Goal: Information Seeking & Learning: Understand process/instructions

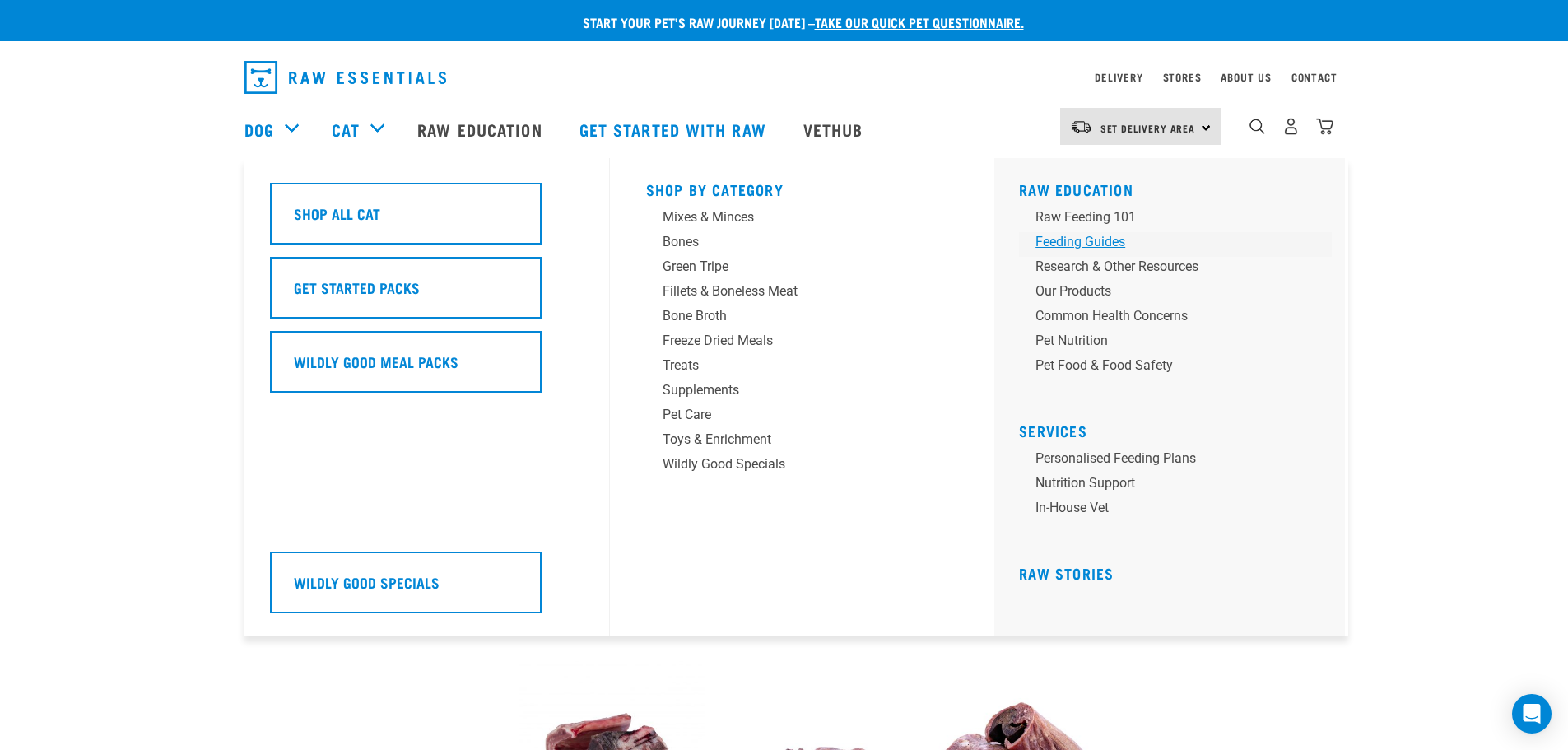
click at [1115, 235] on div "Feeding Guides" at bounding box center [1164, 241] width 257 height 20
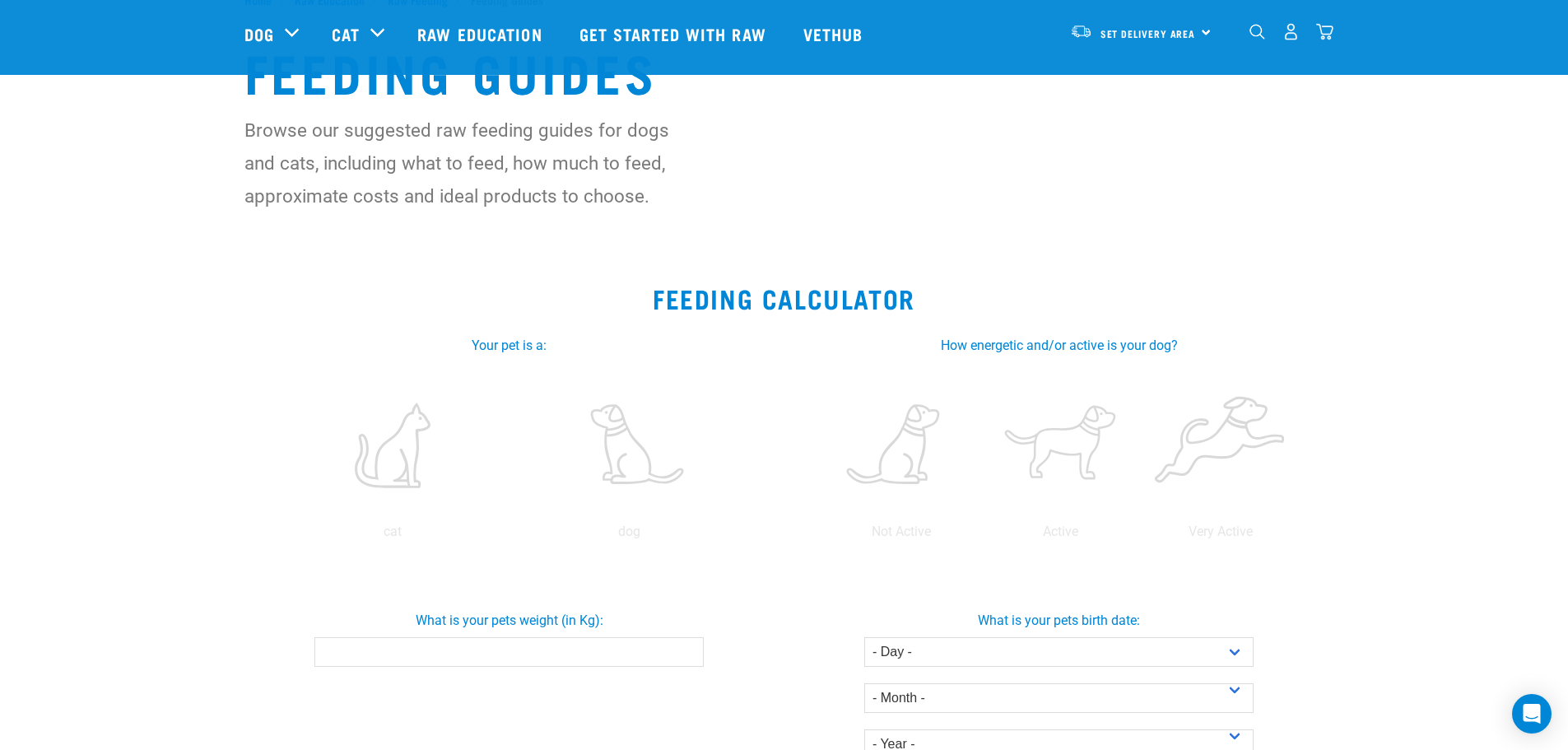
scroll to position [165, 0]
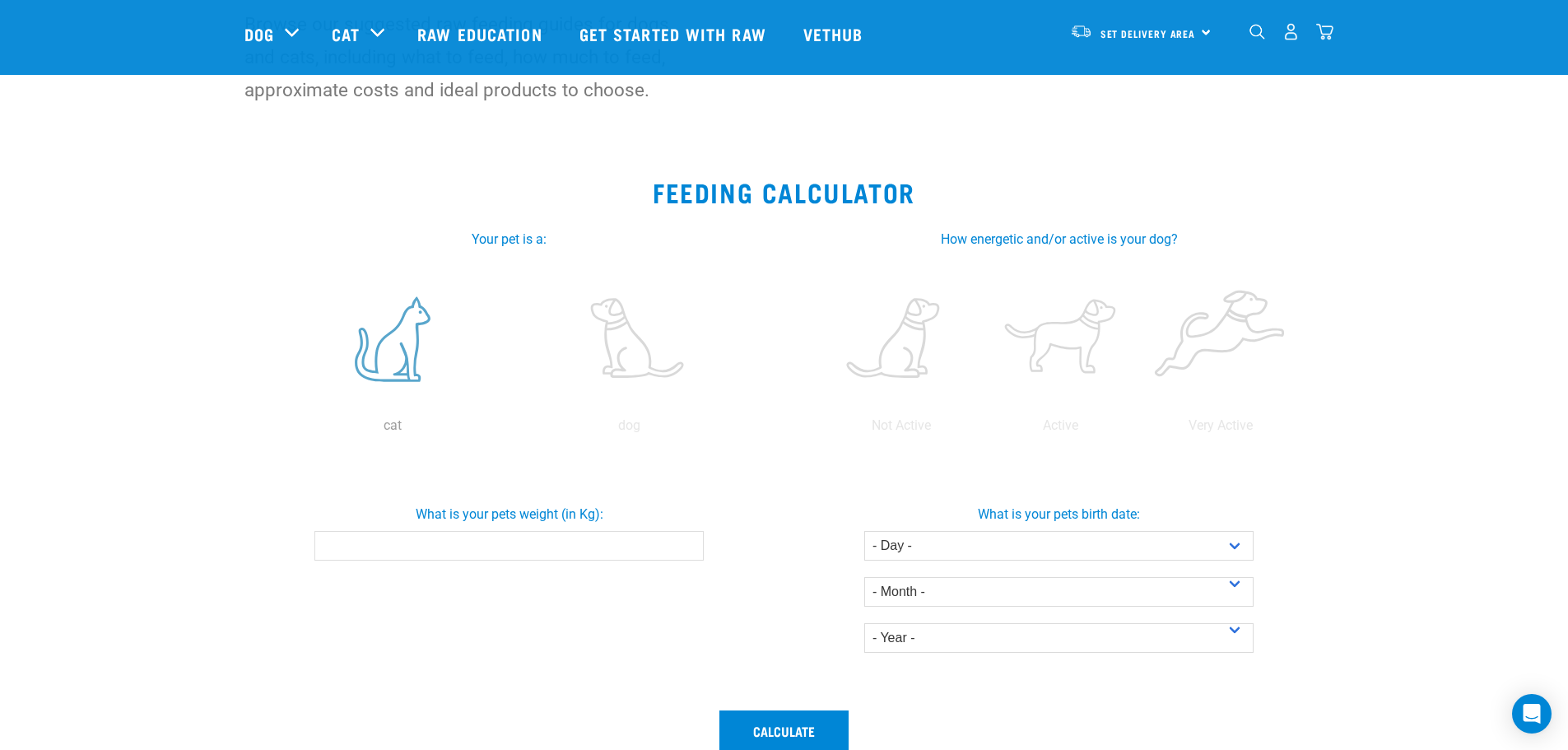
click at [391, 360] on label at bounding box center [393, 339] width 230 height 140
click at [275, 429] on input "radio" at bounding box center [275, 429] width 0 height 0
click at [503, 544] on input "What is your pets weight (in Kg):" at bounding box center [509, 545] width 389 height 30
click at [685, 551] on input "-0.1" at bounding box center [509, 545] width 389 height 30
click at [687, 554] on input "-0.1" at bounding box center [509, 545] width 389 height 30
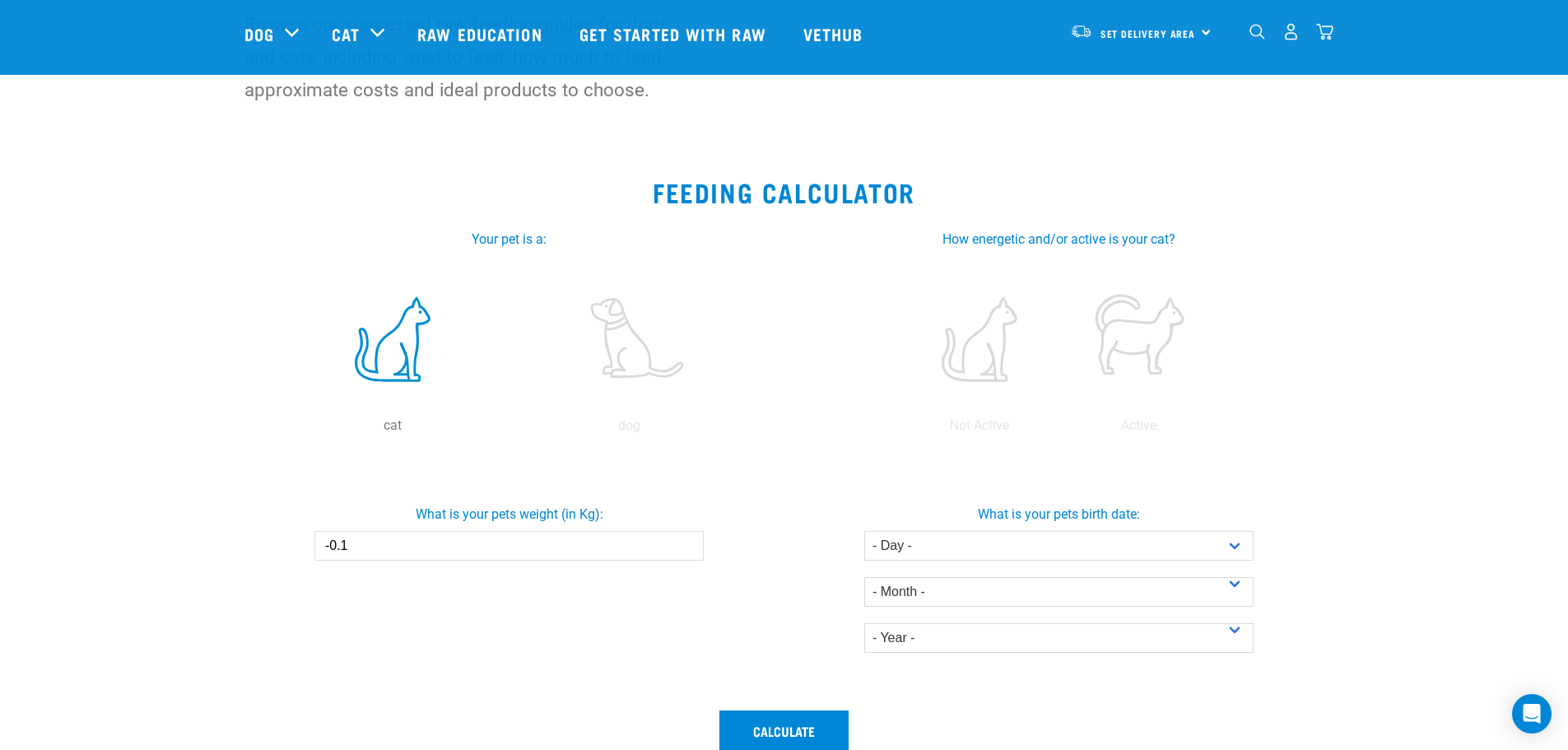
click at [687, 554] on input "-0.1" at bounding box center [509, 545] width 389 height 30
click at [685, 542] on input "0" at bounding box center [509, 545] width 389 height 30
click at [685, 542] on input "0.1" at bounding box center [509, 545] width 389 height 30
click at [685, 542] on input "0.2" at bounding box center [509, 545] width 389 height 30
click at [685, 542] on input "0.3" at bounding box center [509, 545] width 389 height 30
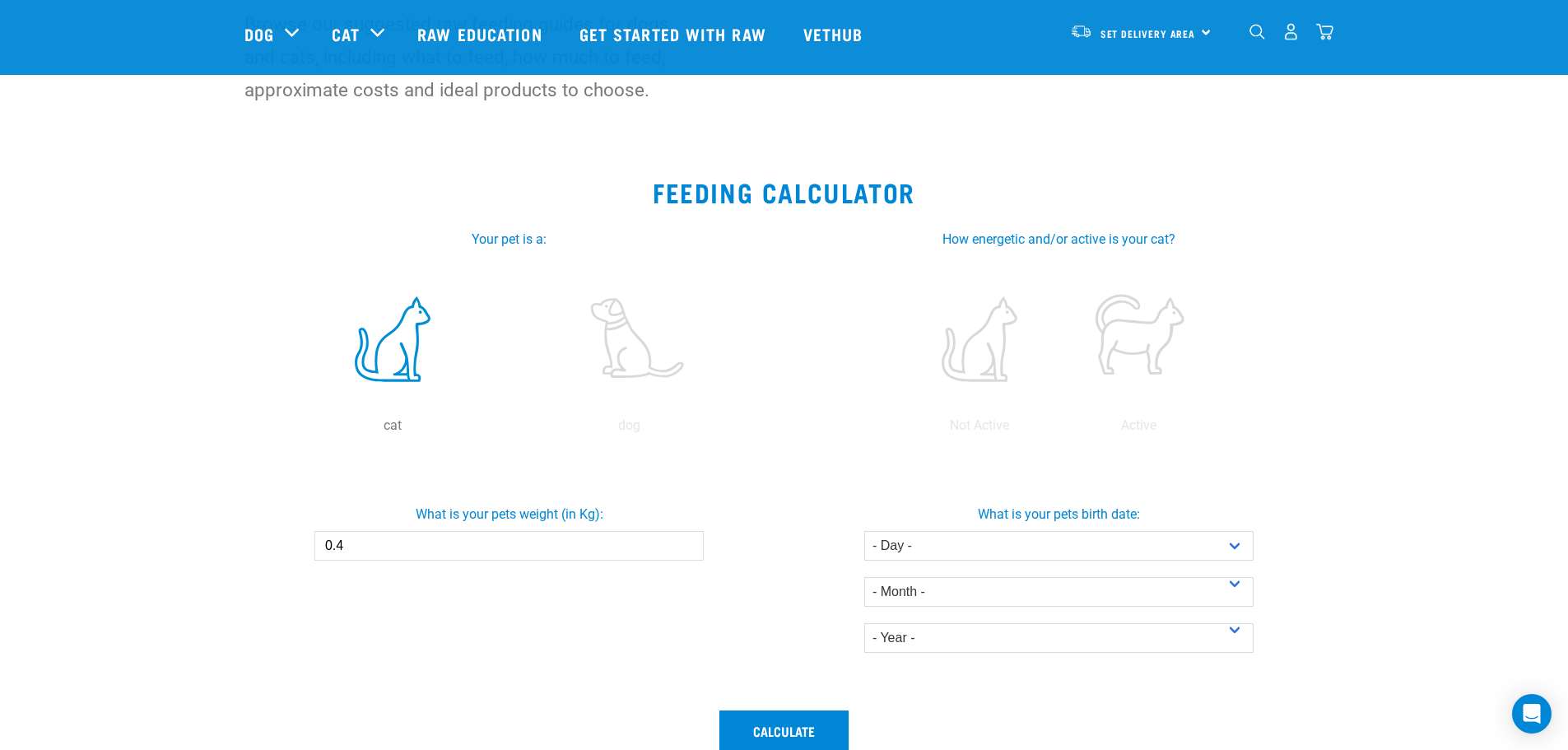
click at [685, 542] on input "0.4" at bounding box center [509, 545] width 389 height 30
click at [685, 542] on input "0.5" at bounding box center [509, 545] width 389 height 30
click at [685, 542] on input "0.6" at bounding box center [509, 545] width 389 height 30
click at [685, 542] on input "0.7" at bounding box center [509, 545] width 389 height 30
click at [685, 542] on input "0.8" at bounding box center [509, 545] width 389 height 30
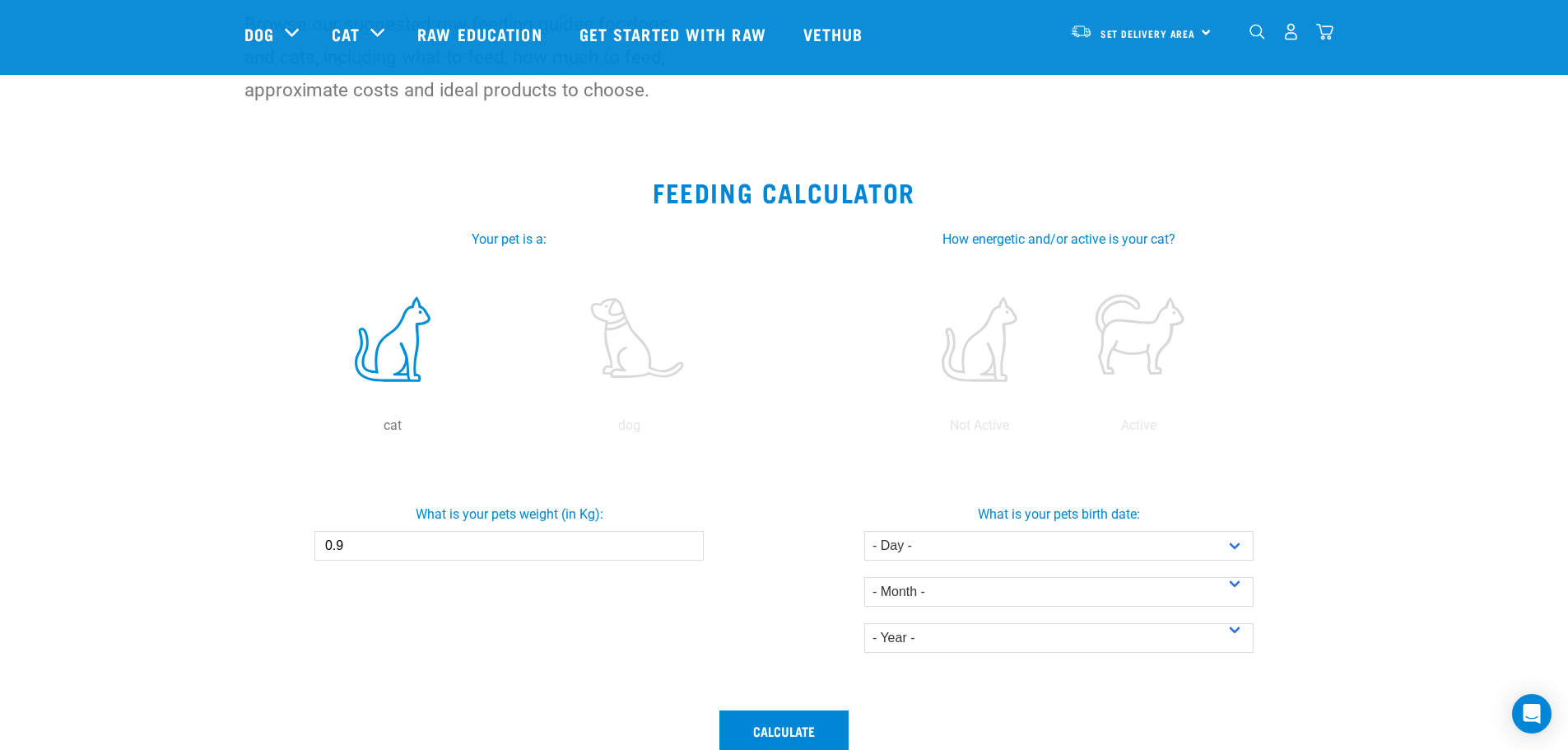
click at [685, 542] on input "0.9" at bounding box center [509, 545] width 389 height 30
click at [685, 542] on input "1" at bounding box center [509, 545] width 389 height 30
click at [685, 542] on input "1.1" at bounding box center [509, 545] width 389 height 30
click at [685, 542] on input "1.2" at bounding box center [509, 545] width 389 height 30
click at [685, 542] on input "1.3" at bounding box center [509, 545] width 389 height 30
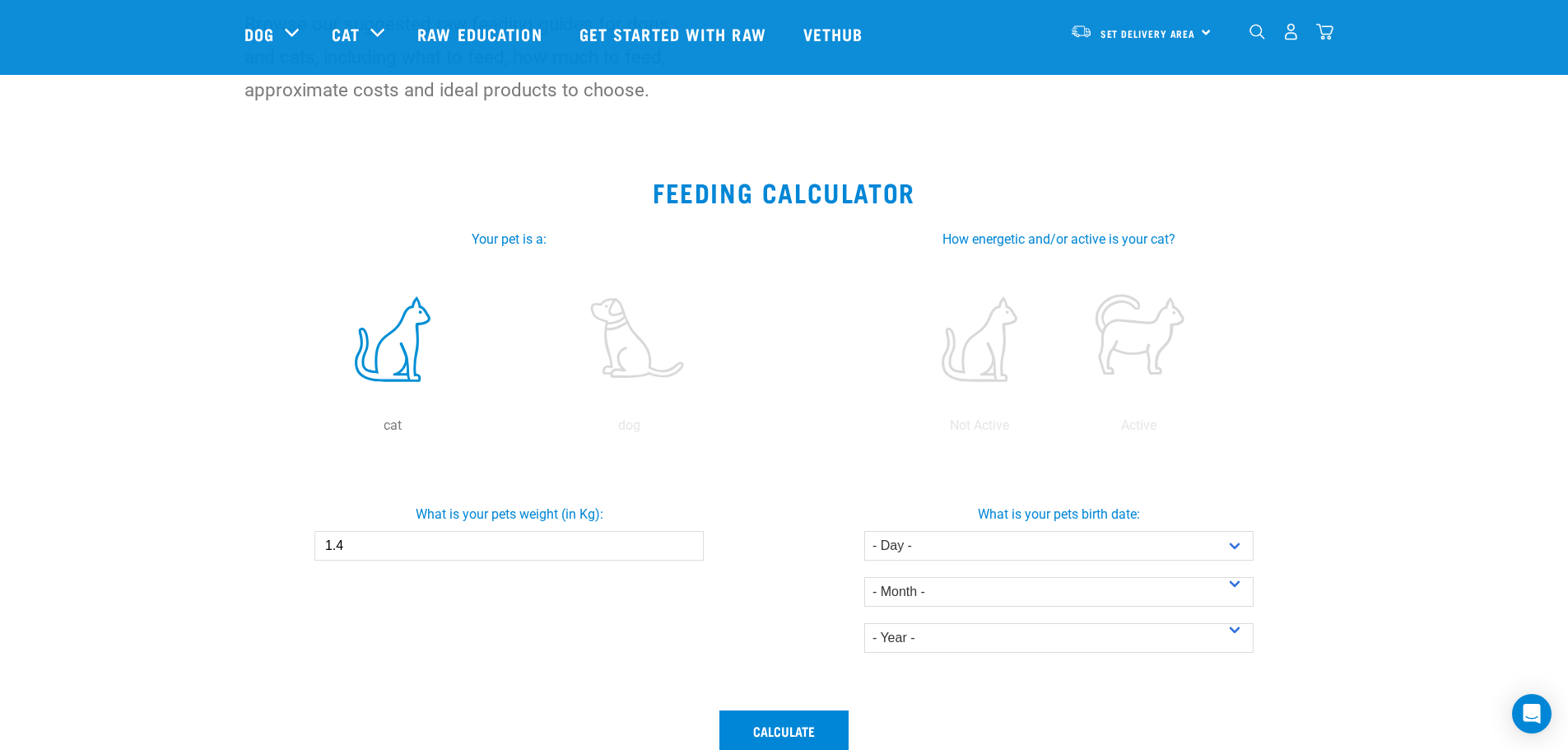
click at [685, 542] on input "1.4" at bounding box center [509, 545] width 389 height 30
click at [685, 542] on input "1.5" at bounding box center [509, 545] width 389 height 30
click at [685, 542] on input "1.6" at bounding box center [509, 545] width 389 height 30
click at [685, 542] on input "1.7" at bounding box center [509, 545] width 389 height 30
click at [685, 542] on input "1.8" at bounding box center [509, 545] width 389 height 30
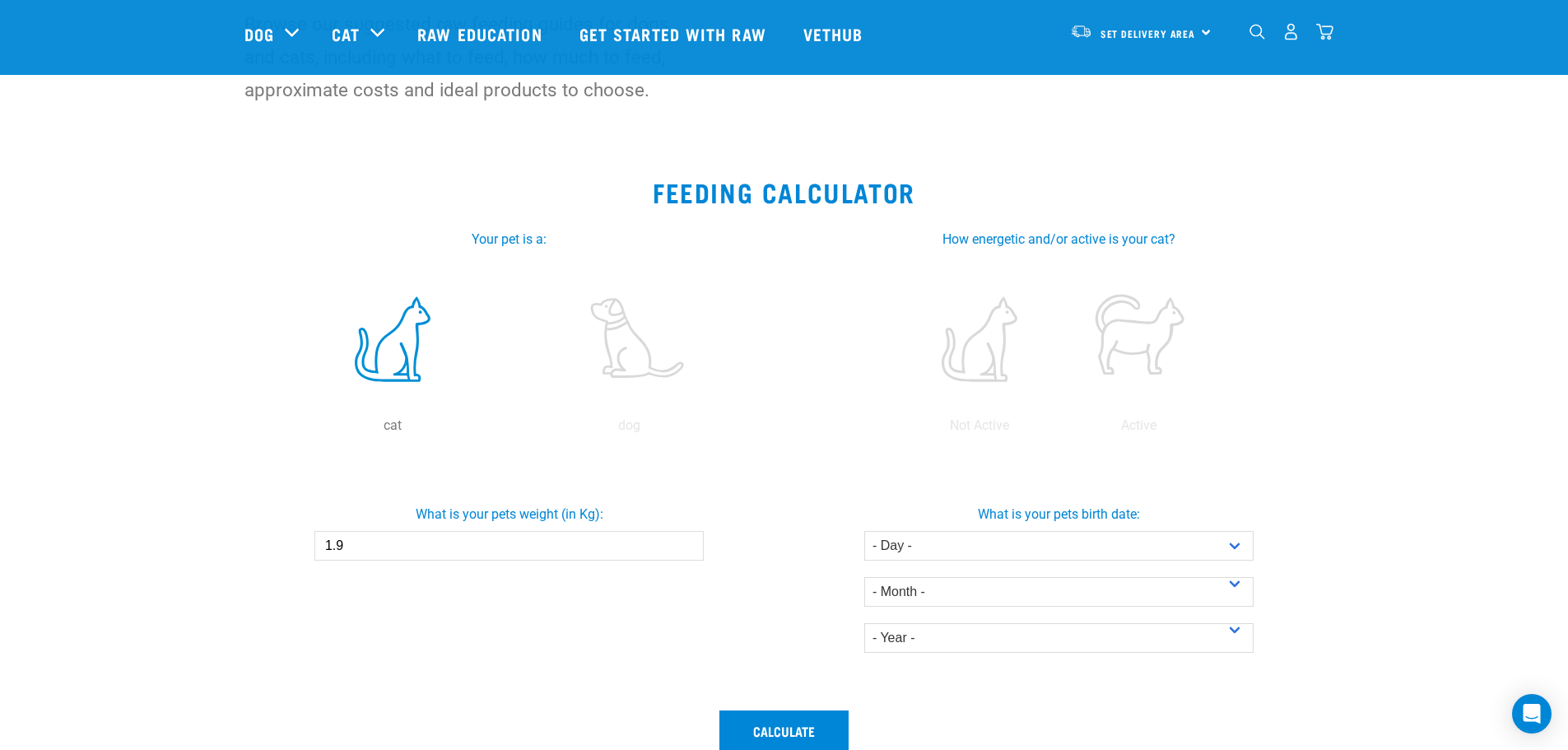
click at [685, 542] on input "1.9" at bounding box center [509, 545] width 389 height 30
click at [685, 542] on input "2" at bounding box center [509, 545] width 389 height 30
click at [685, 542] on input "2.1" at bounding box center [509, 545] width 389 height 30
click at [685, 542] on input "2.2" at bounding box center [509, 545] width 389 height 30
click at [685, 542] on input "2.3" at bounding box center [509, 545] width 389 height 30
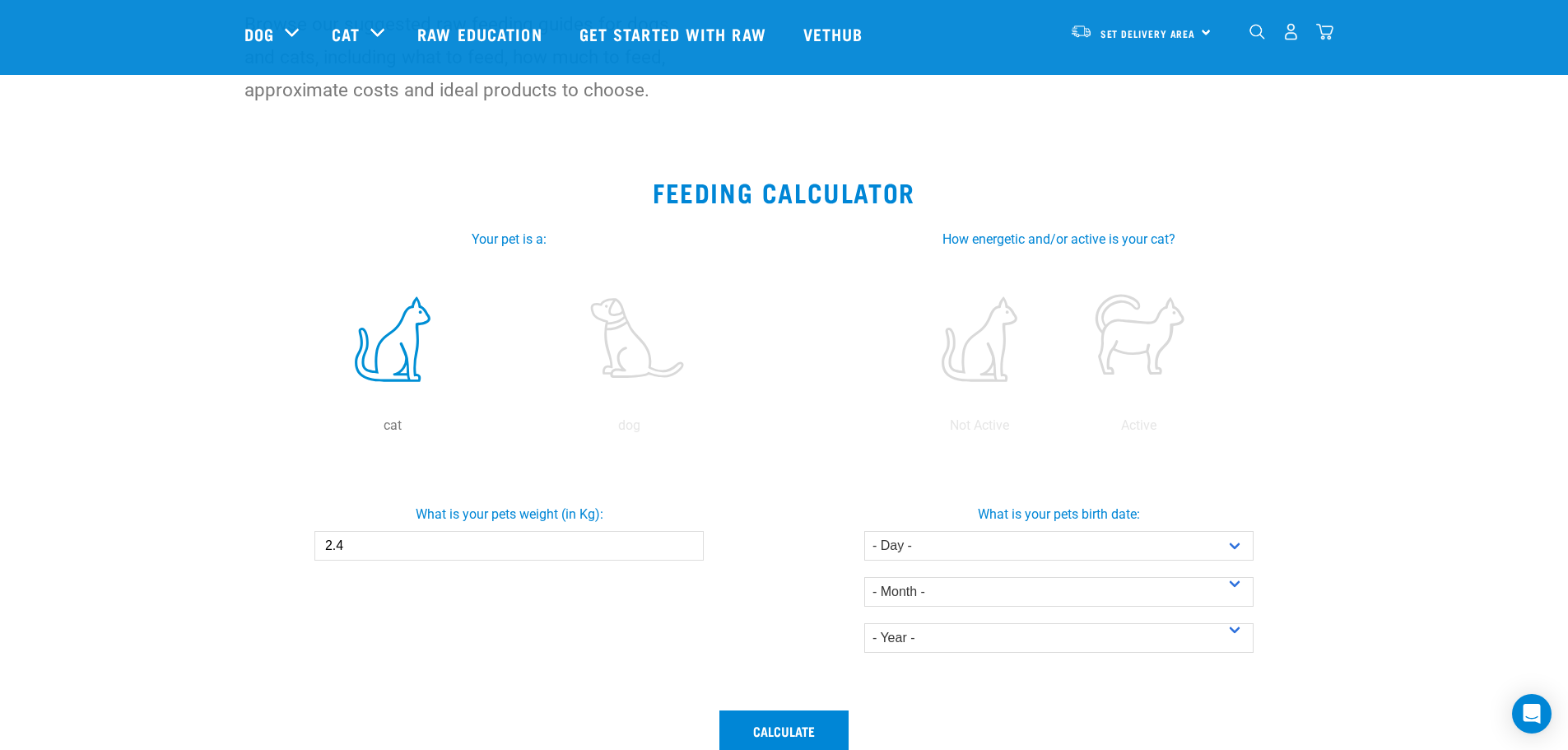
click at [685, 542] on input "2.4" at bounding box center [509, 545] width 389 height 30
click at [685, 542] on input "2.5" at bounding box center [509, 545] width 389 height 30
click at [685, 542] on input "2.6" at bounding box center [509, 545] width 389 height 30
click at [685, 542] on input "2.7" at bounding box center [509, 545] width 389 height 30
click at [685, 542] on input "2.8" at bounding box center [509, 545] width 389 height 30
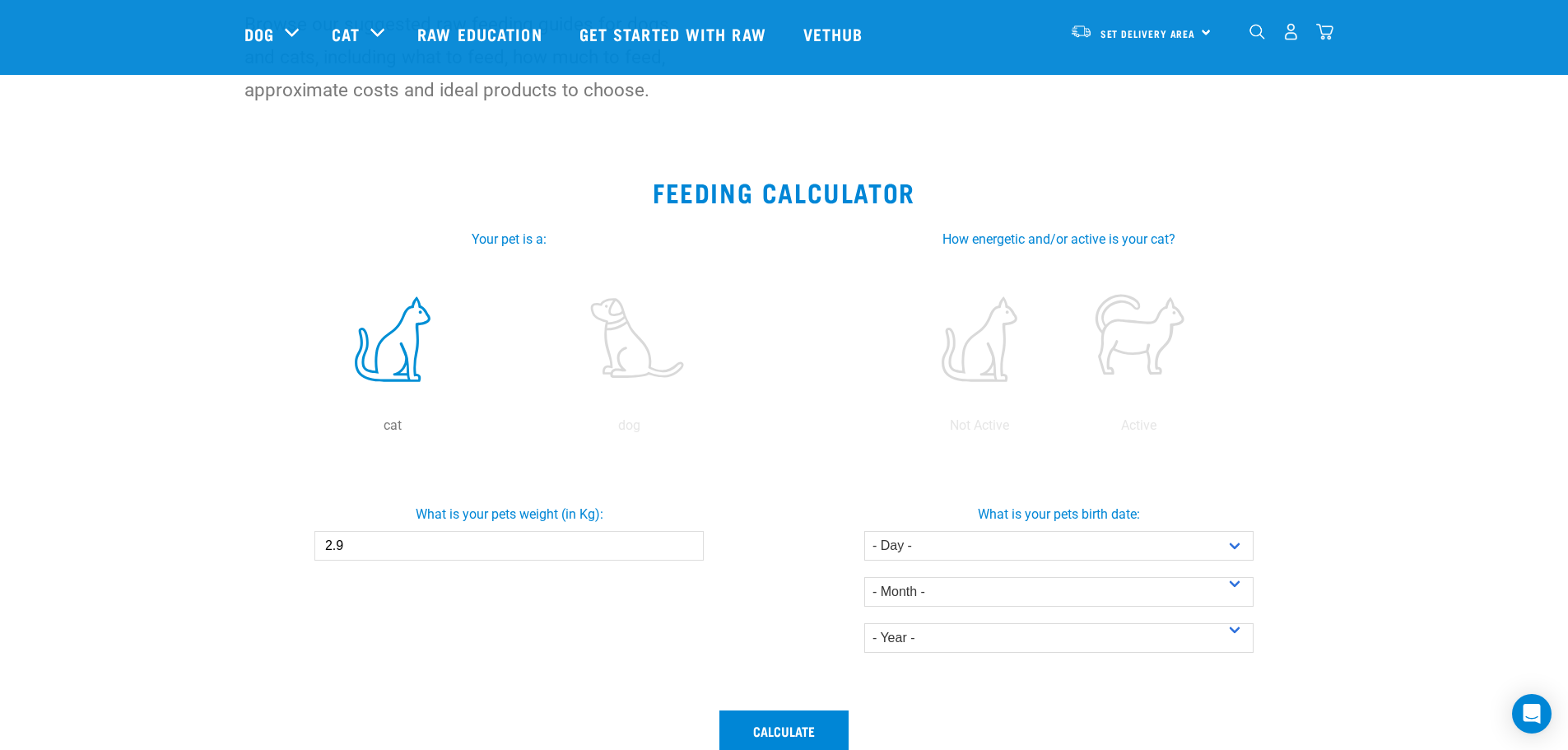
click at [685, 542] on input "2.9" at bounding box center [509, 545] width 389 height 30
click at [685, 542] on input "3" at bounding box center [509, 545] width 389 height 30
type input "3.1"
click at [685, 542] on input "3.1" at bounding box center [509, 545] width 389 height 30
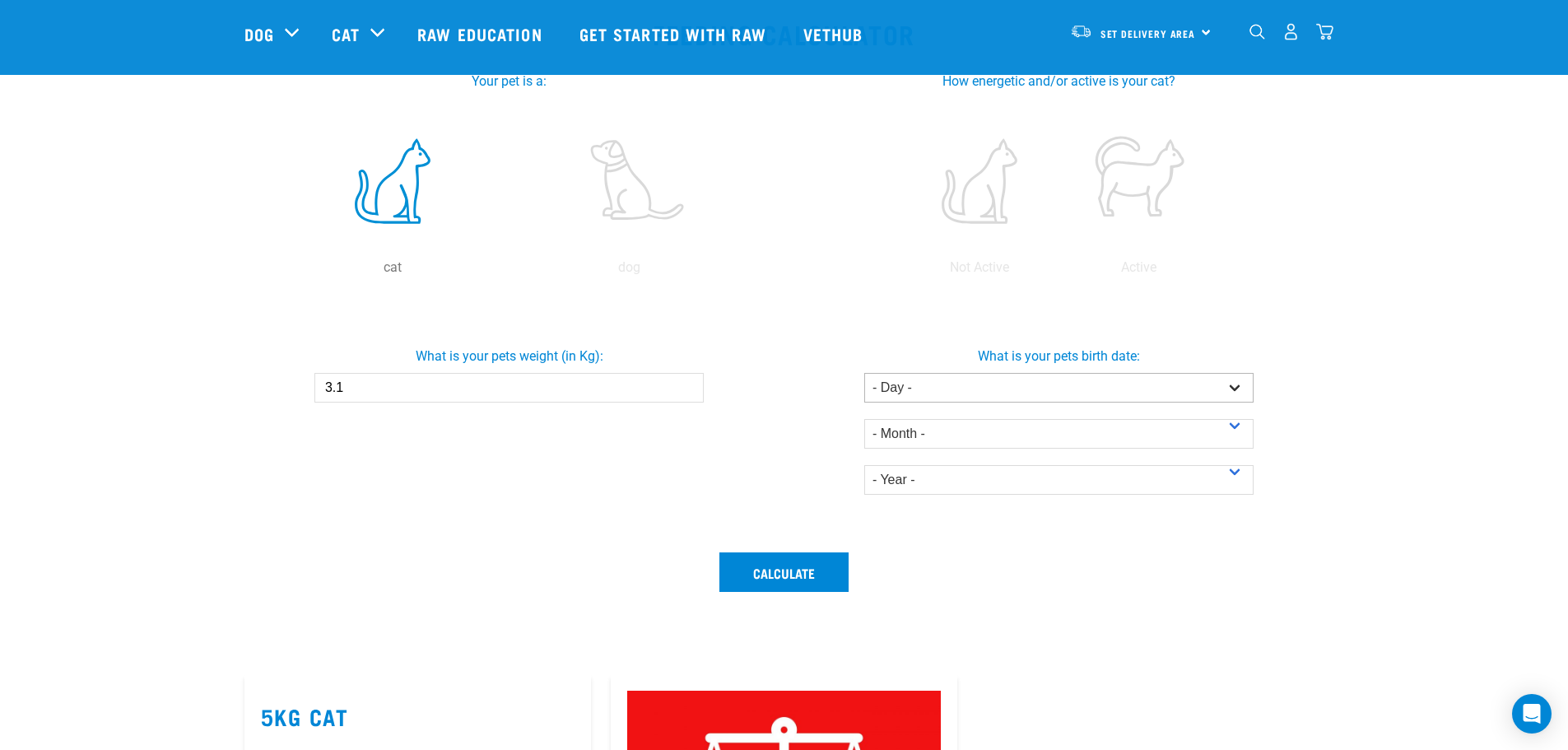
scroll to position [329, 0]
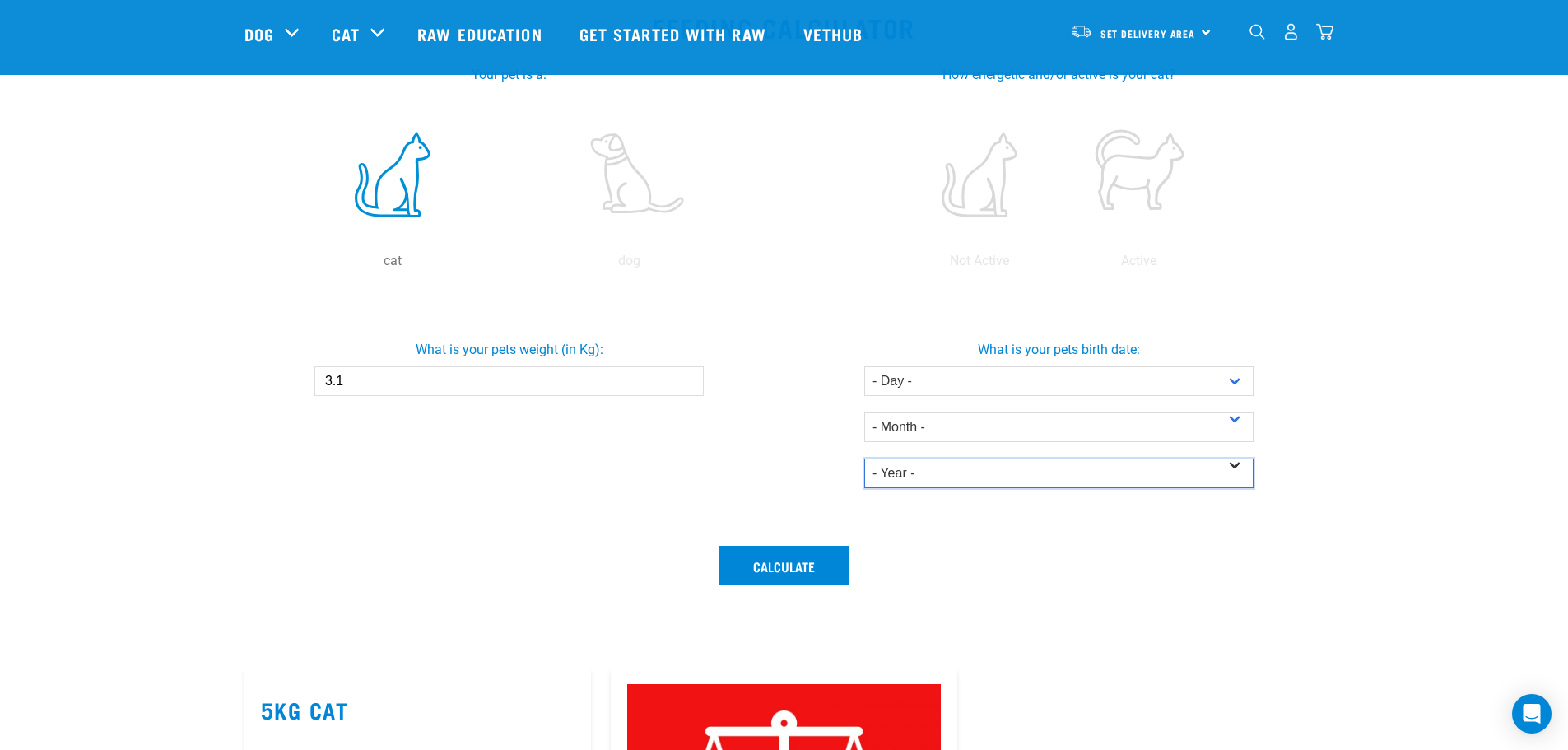
click at [1230, 465] on select "- Year - 2025 2024 2023 2022 2021 2020 2019 2018 2017 2016 2015 2014" at bounding box center [1059, 473] width 389 height 30
select select "2022"
click at [864, 458] on select "- Year - 2025 2024 2023 2022 2021 2020 2019 2018 2017 2016 2015 2014" at bounding box center [1059, 473] width 389 height 30
click at [814, 568] on button "Calculate" at bounding box center [784, 565] width 129 height 39
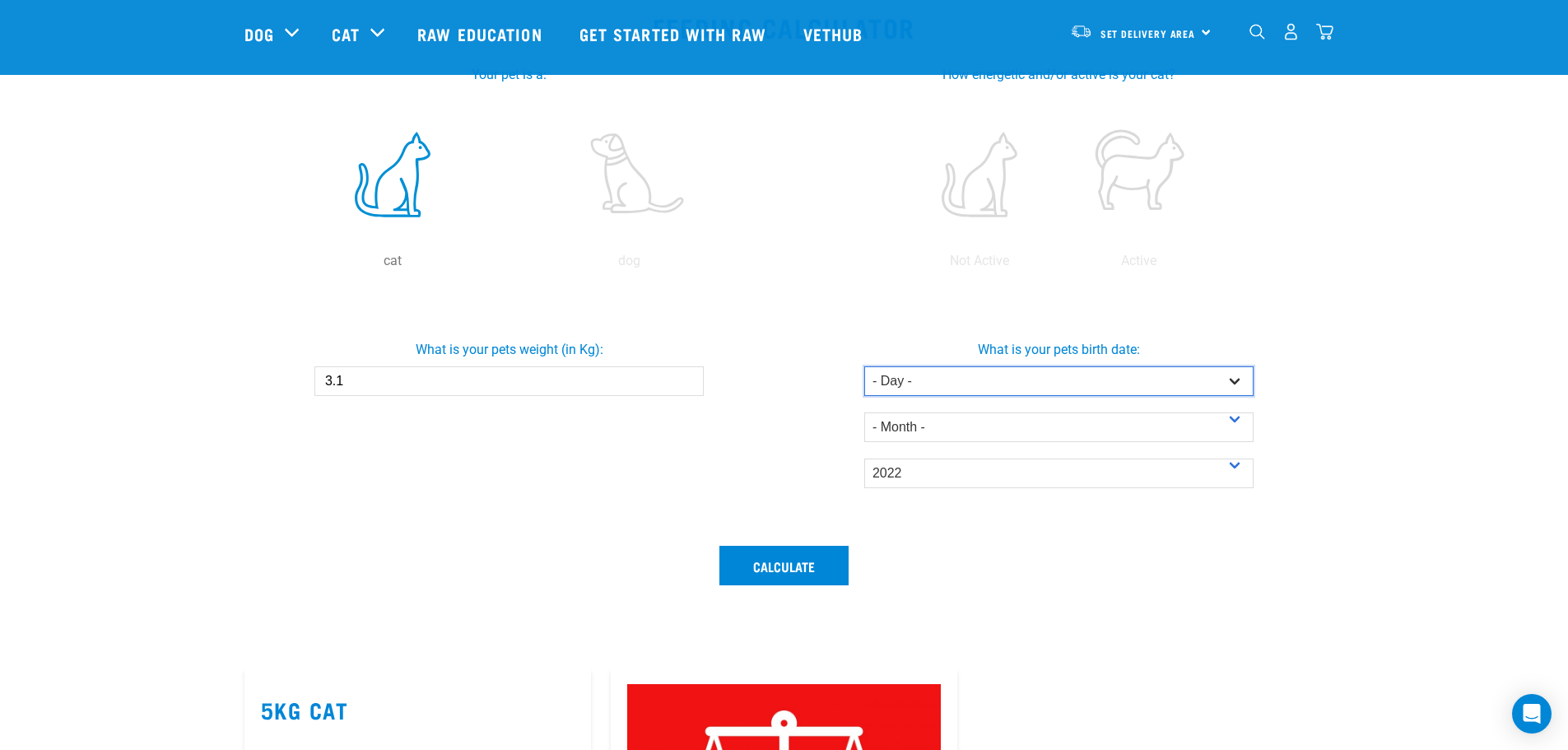
click at [1233, 374] on select "- Day - 1 2 3 4 5 6 7 8 9 10 11 12 13 14 15 16 17 18 19 20 21 22 23 24 25 26 27" at bounding box center [1059, 381] width 389 height 30
select select "10"
click at [864, 366] on select "- Day - 1 2 3 4 5 6 7 8 9 10 11 12 13 14 15 16 17 18 19 20 21 22 23 24 25 26 27" at bounding box center [1059, 381] width 389 height 30
click at [1230, 421] on select "- Month - January February March April May June July August September October N…" at bounding box center [1059, 427] width 389 height 30
select select "May"
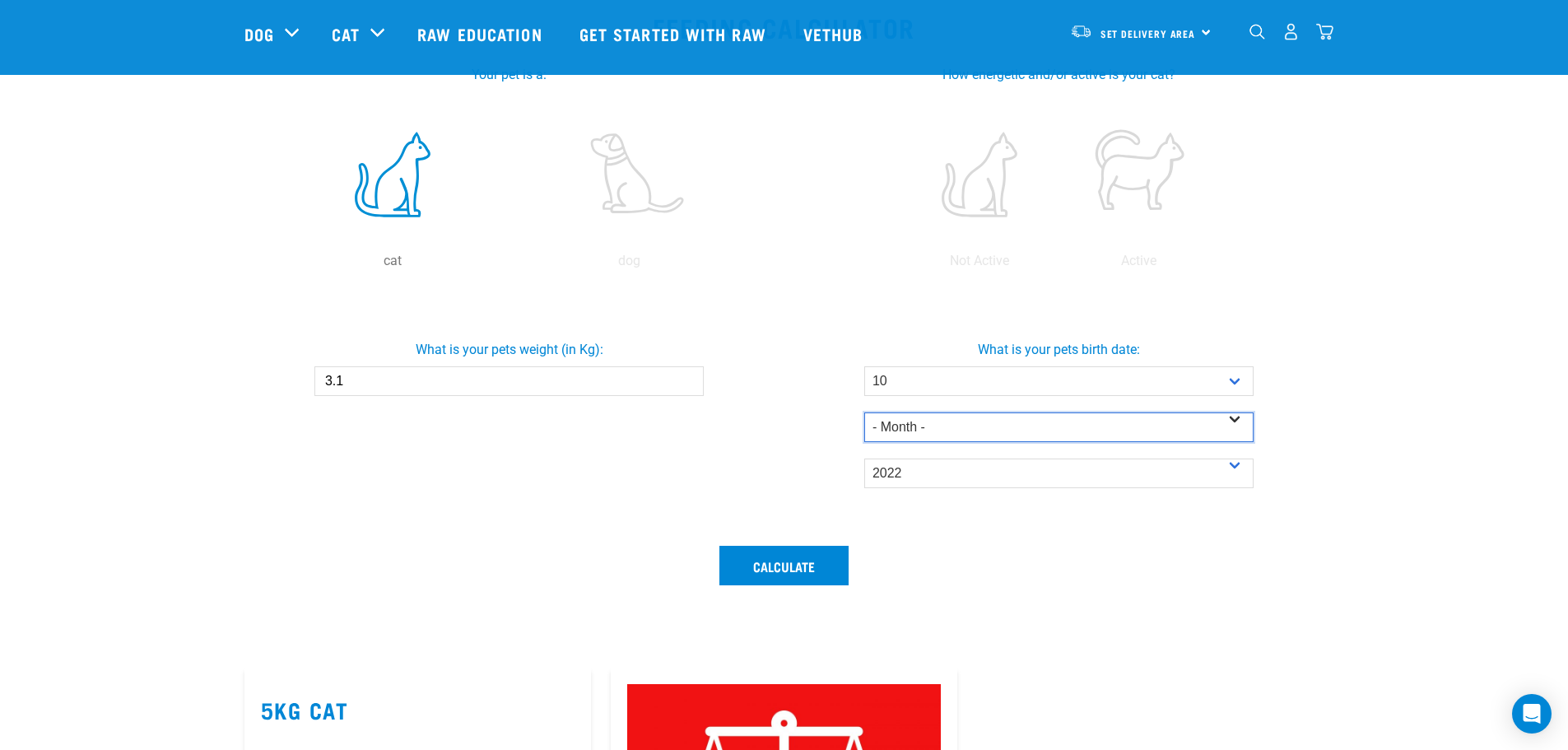
click at [864, 412] on select "- Month - January February March April May June July August September October N…" at bounding box center [1059, 427] width 389 height 30
click at [825, 559] on button "Calculate" at bounding box center [784, 565] width 129 height 39
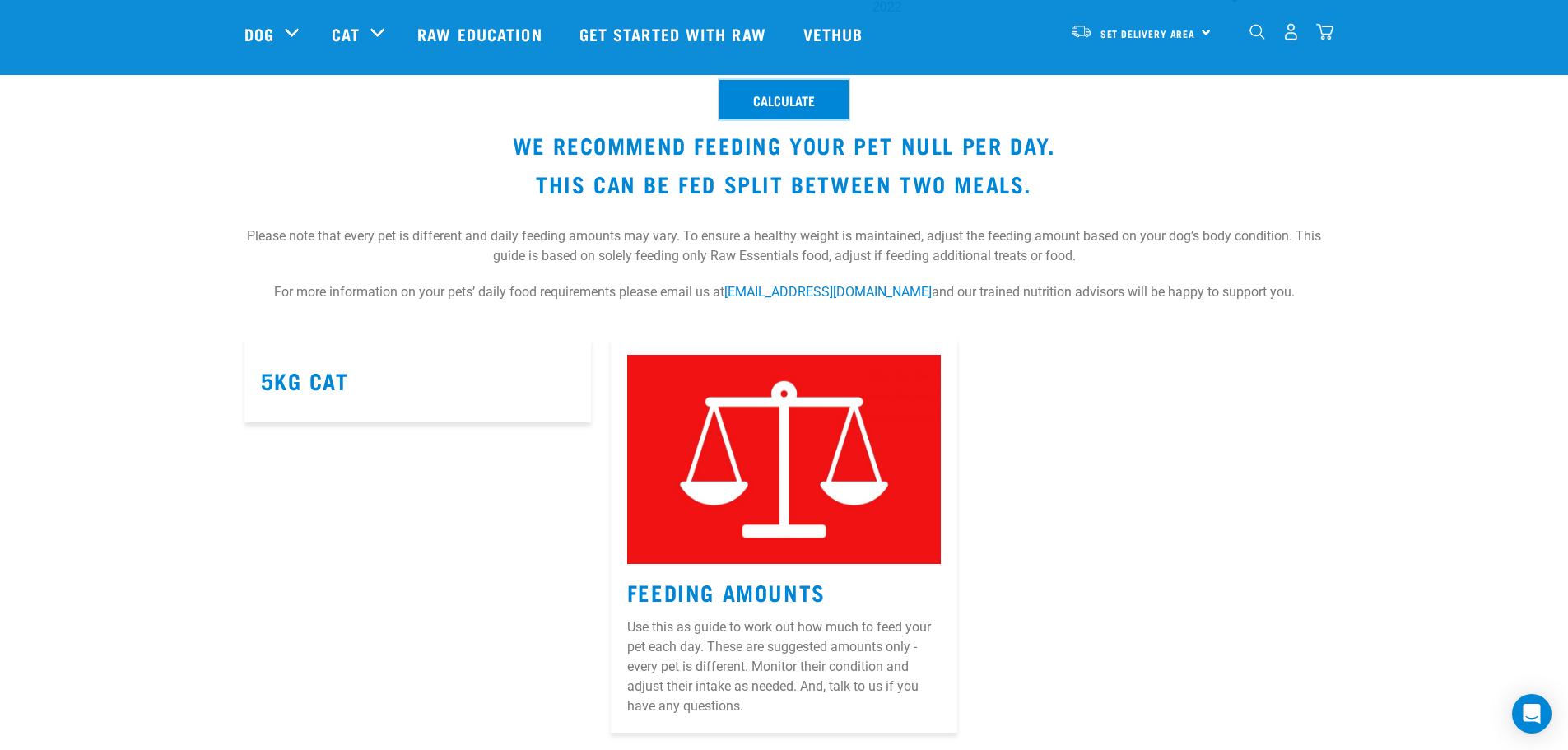
scroll to position [741, 0]
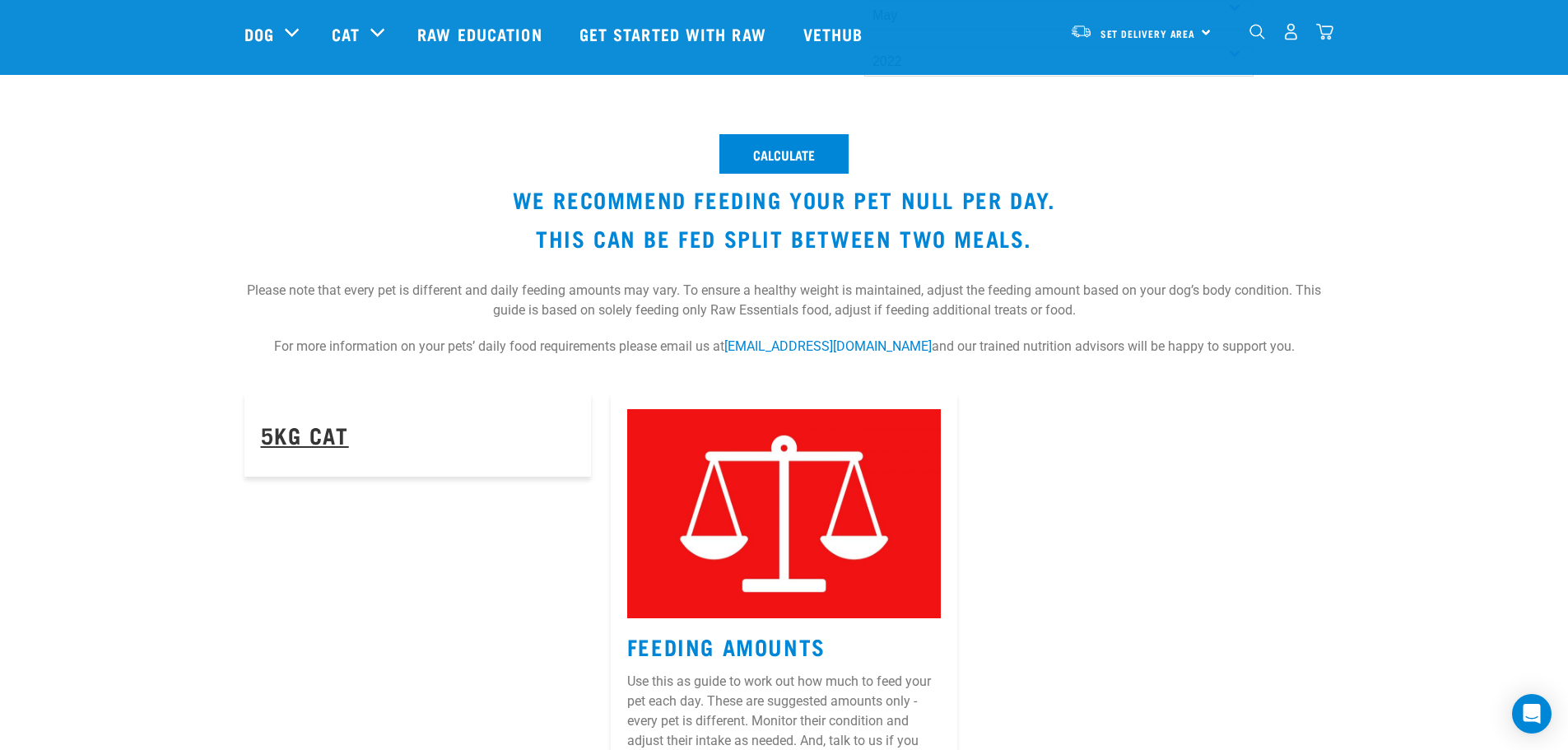
click at [308, 429] on link "5kg Cat" at bounding box center [305, 434] width 88 height 13
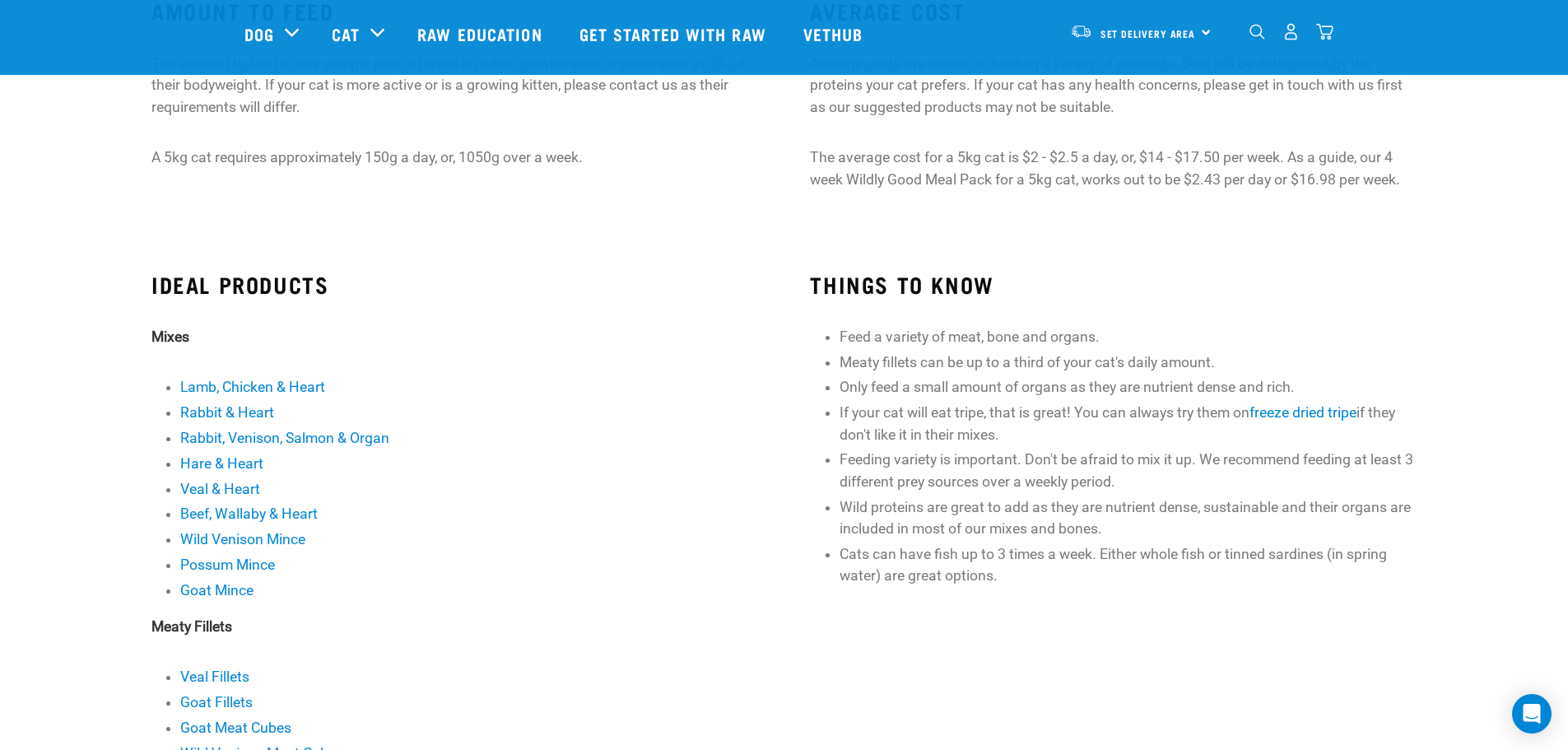
scroll to position [247, 0]
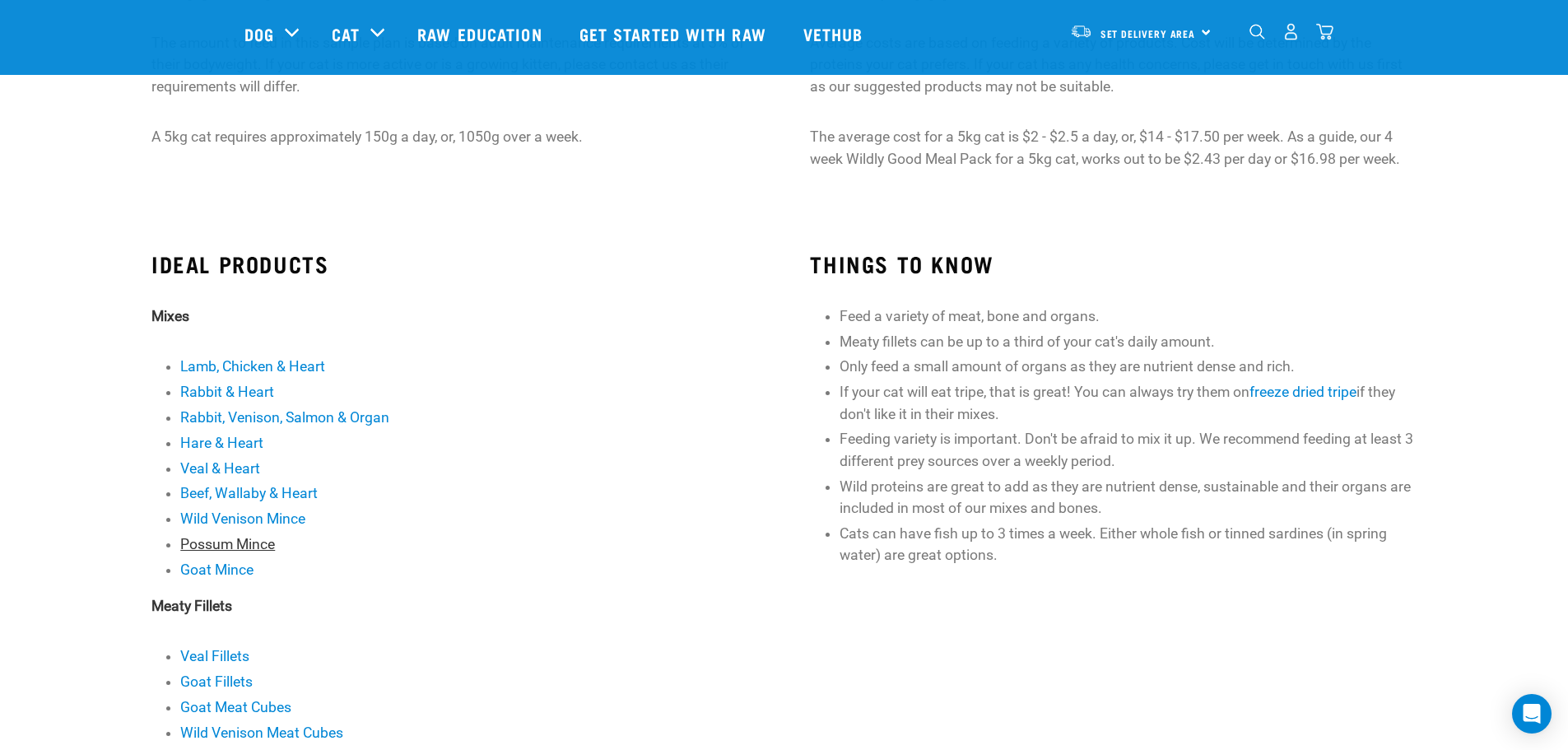
click at [268, 543] on link "Possum Mince" at bounding box center [227, 543] width 94 height 16
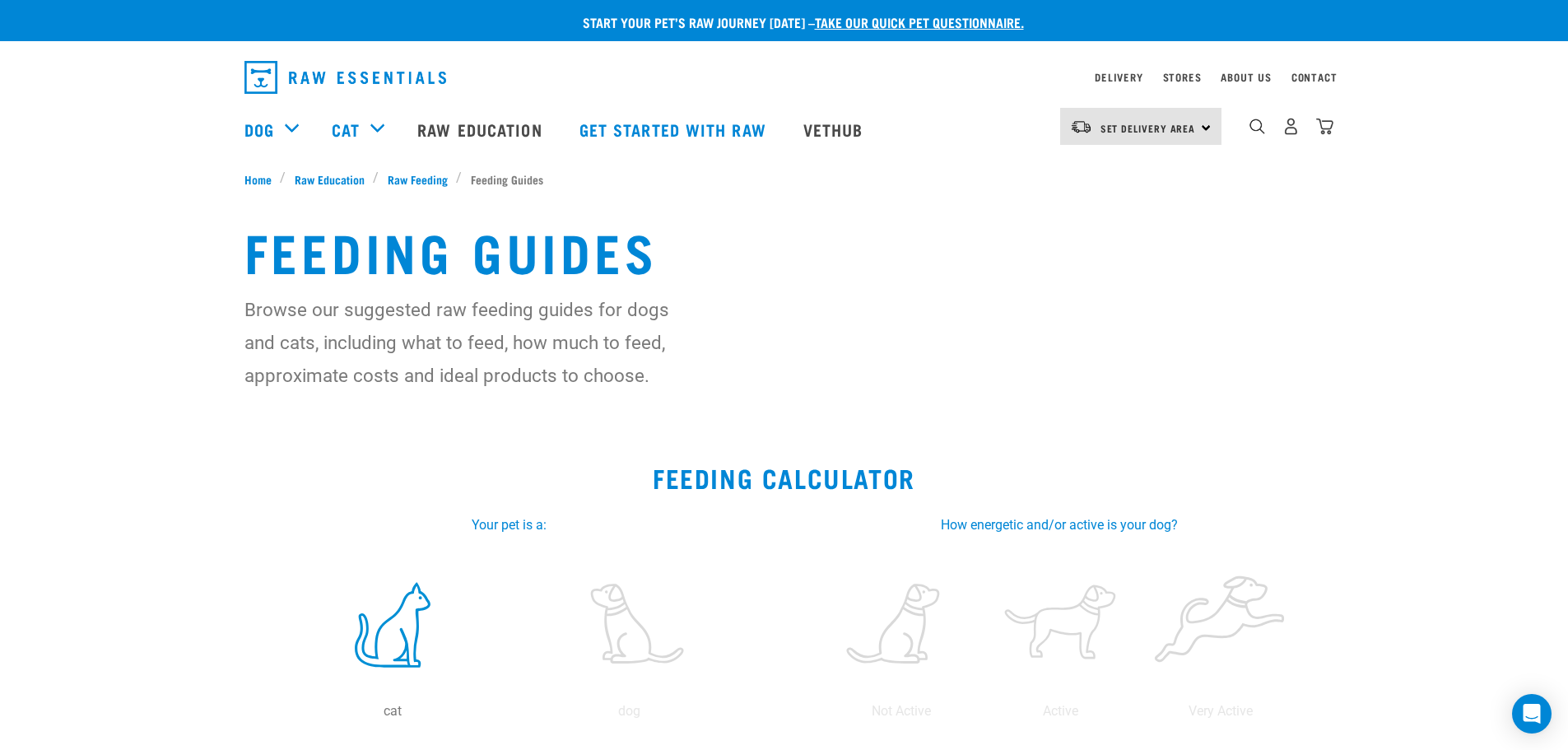
select select "10"
select select "May"
select select "2022"
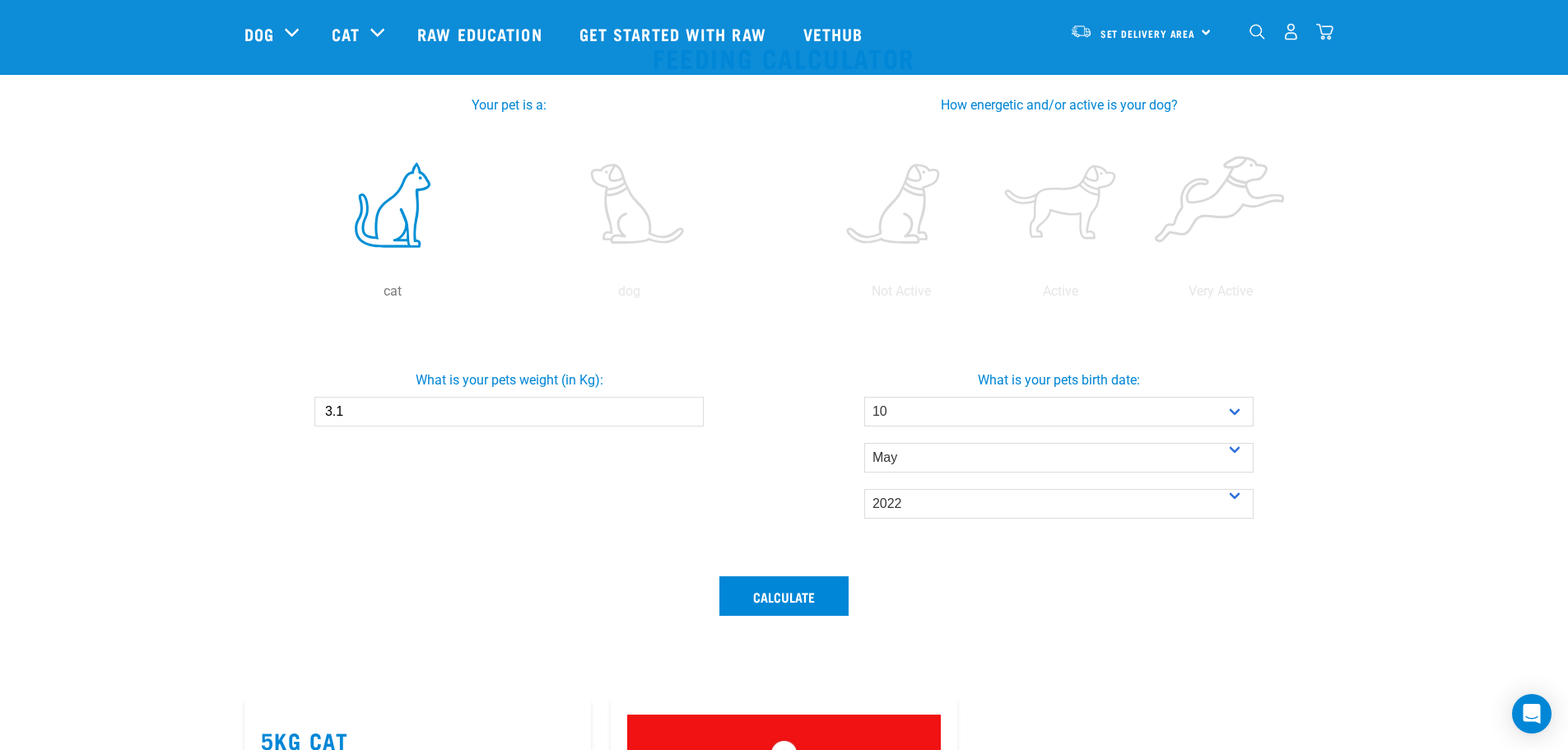
scroll to position [286, 0]
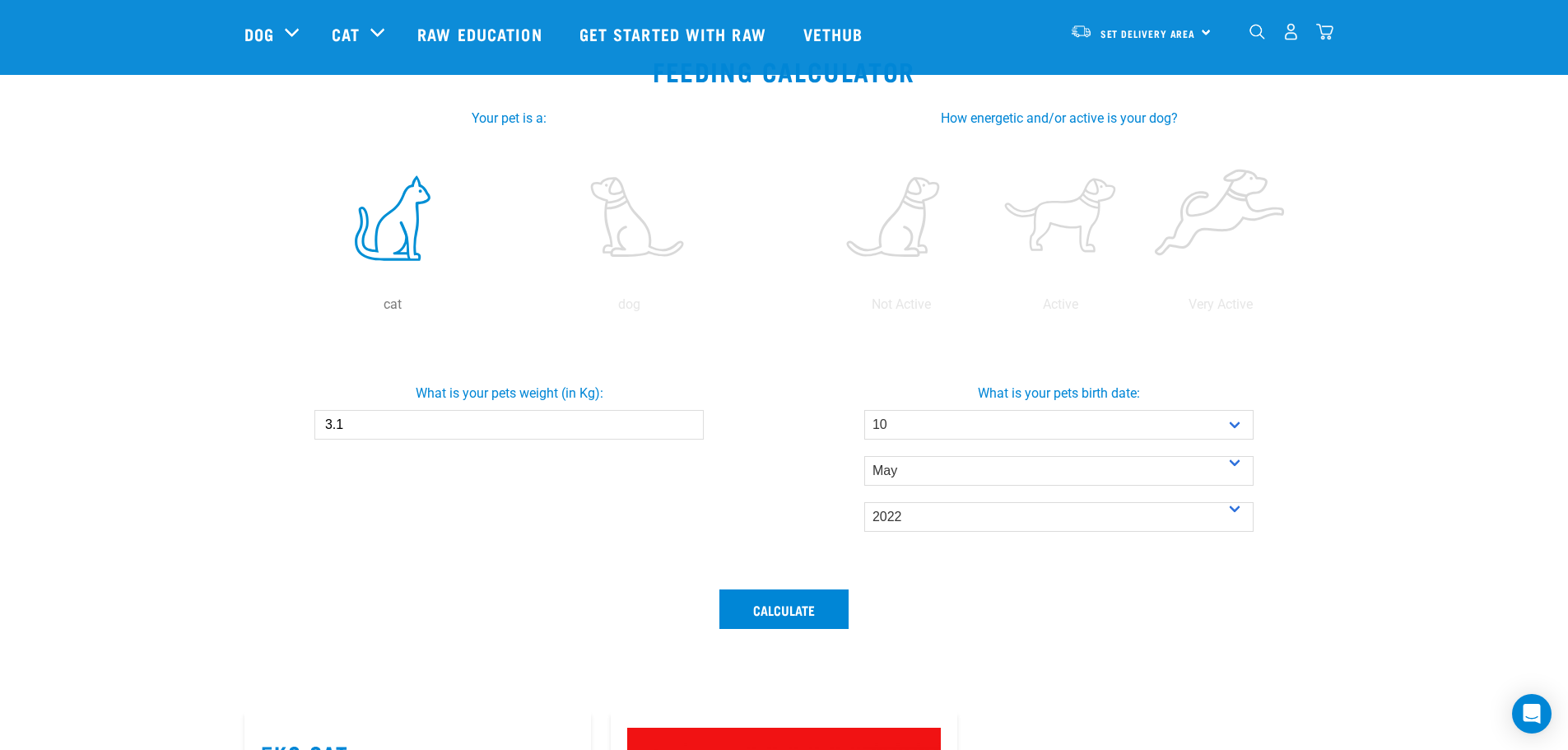
click at [399, 424] on input "3.1" at bounding box center [509, 424] width 389 height 30
click at [690, 419] on input "3.2" at bounding box center [509, 424] width 389 height 30
click at [690, 419] on input "3.3" at bounding box center [509, 424] width 389 height 30
click at [690, 419] on input "3.4" at bounding box center [509, 424] width 389 height 30
click at [690, 419] on input "3.5" at bounding box center [509, 424] width 389 height 30
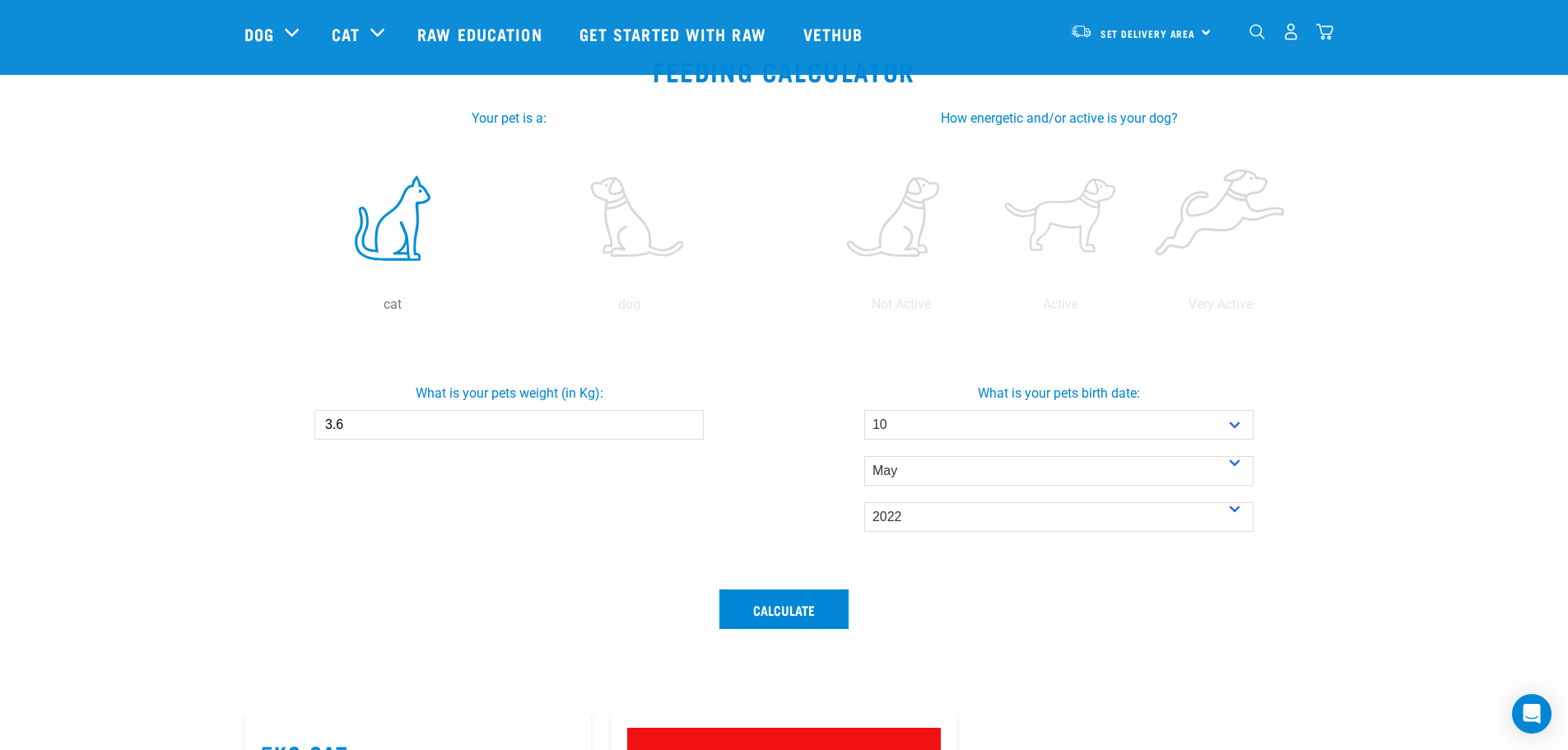
click at [690, 419] on input "3.6" at bounding box center [509, 424] width 389 height 30
click at [690, 419] on input "3.7" at bounding box center [509, 424] width 389 height 30
click at [815, 608] on button "Calculate" at bounding box center [784, 609] width 129 height 39
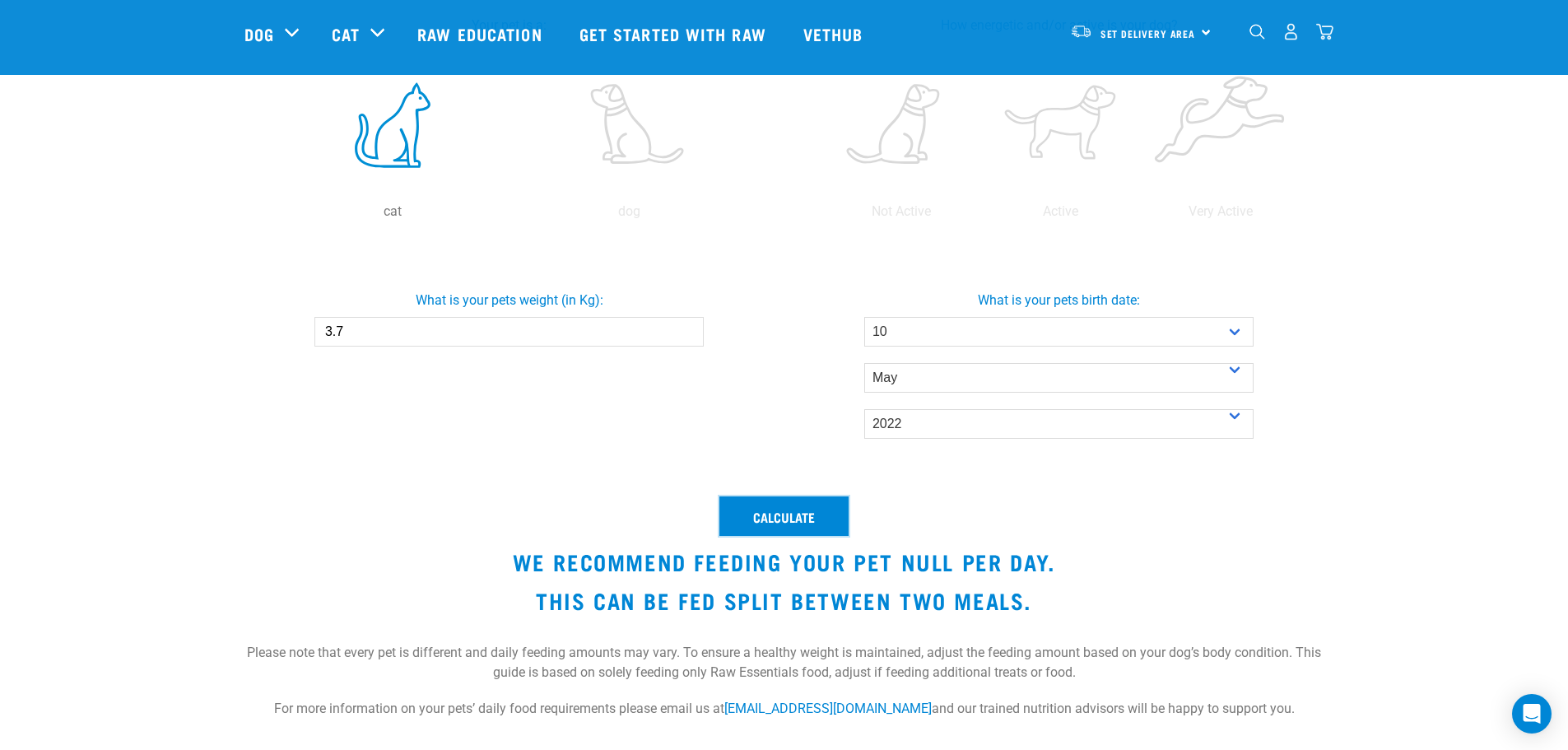
scroll to position [368, 0]
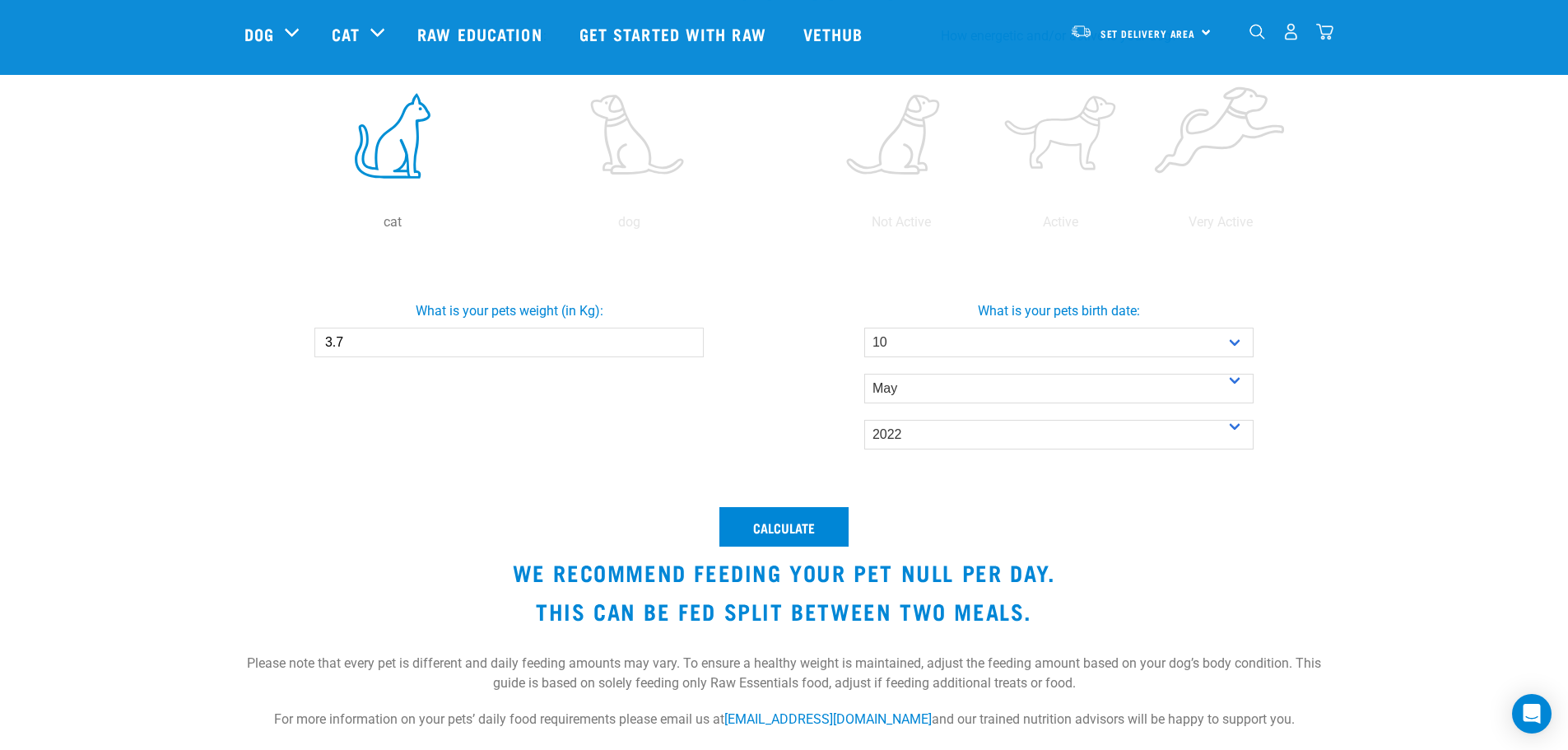
drag, startPoint x: 361, startPoint y: 340, endPoint x: 324, endPoint y: 342, distance: 37.1
click at [324, 342] on input "3.7" at bounding box center [509, 342] width 389 height 30
type input "5"
click at [467, 445] on div "What is your pets weight (in Kg): 5" at bounding box center [509, 374] width 550 height 245
click at [793, 537] on button "Calculate" at bounding box center [784, 526] width 129 height 39
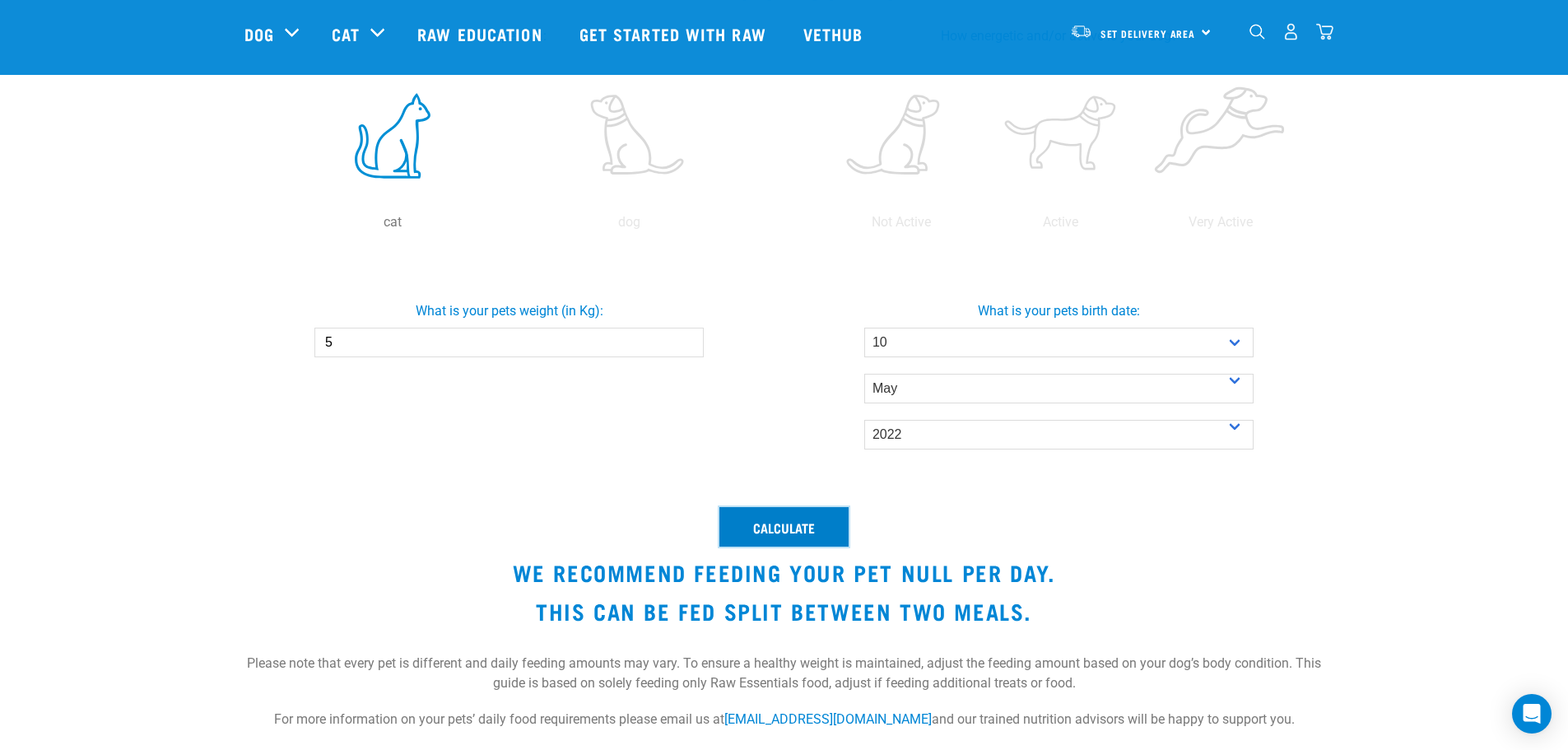
click at [777, 527] on button "Calculate" at bounding box center [784, 526] width 129 height 39
